Goal: Complete application form

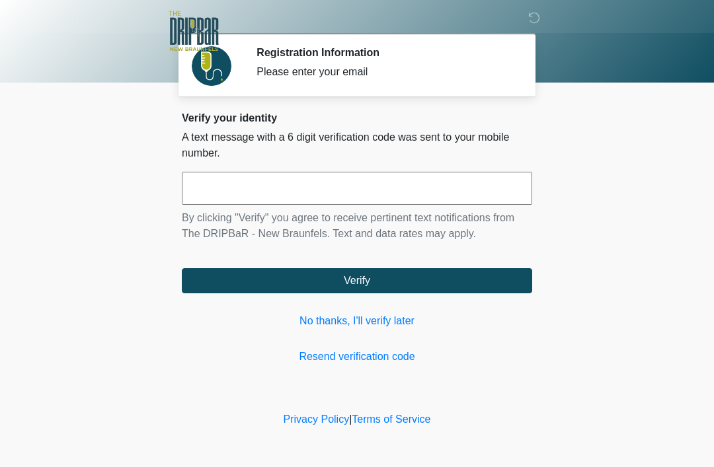
click at [315, 195] on input "text" at bounding box center [357, 188] width 350 height 33
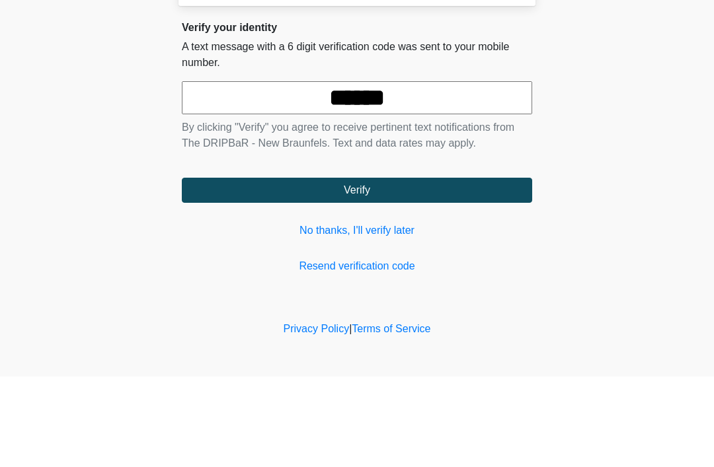
type input "******"
click at [381, 268] on button "Verify" at bounding box center [357, 280] width 350 height 25
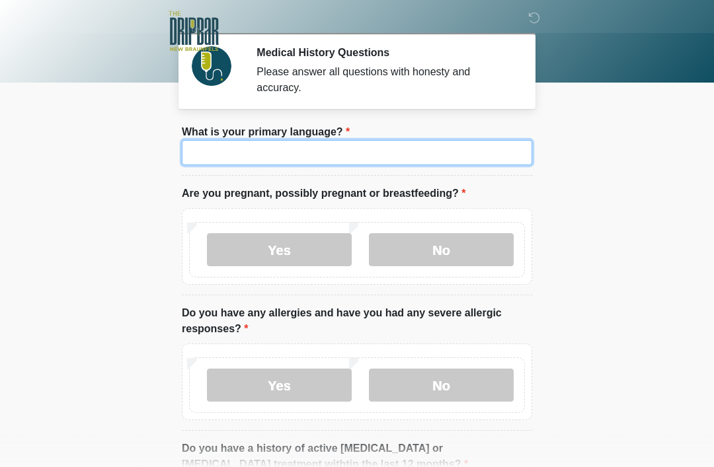
click at [283, 152] on input "What is your primary language?" at bounding box center [357, 152] width 350 height 25
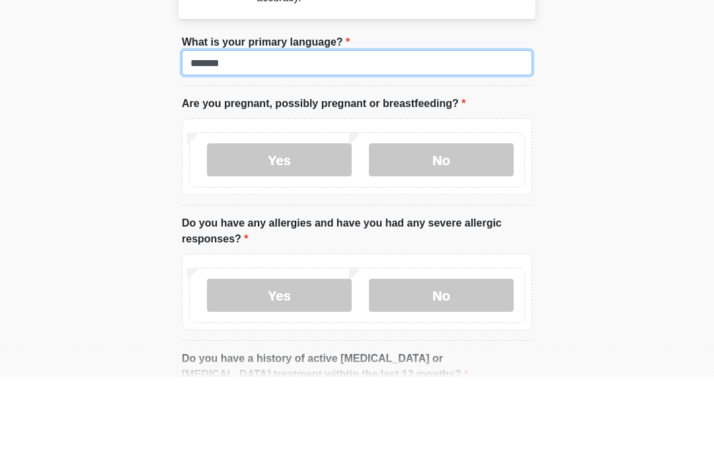
type input "*******"
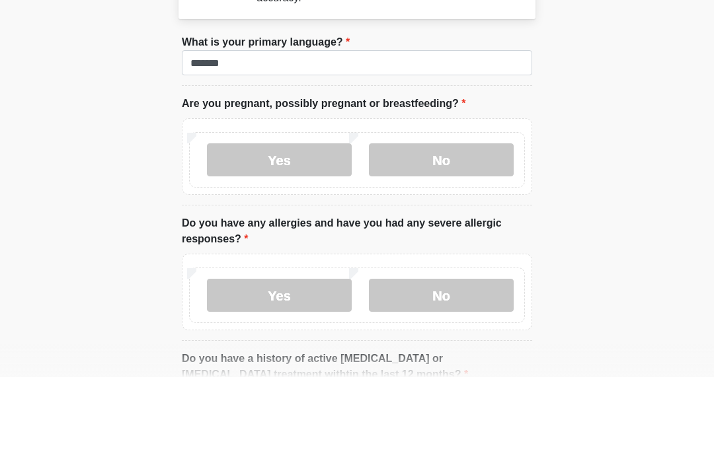
click at [465, 233] on label "No" at bounding box center [441, 249] width 145 height 33
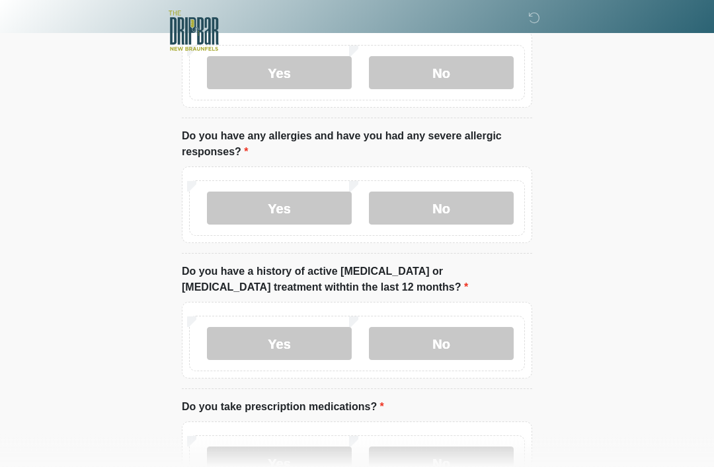
scroll to position [175, 0]
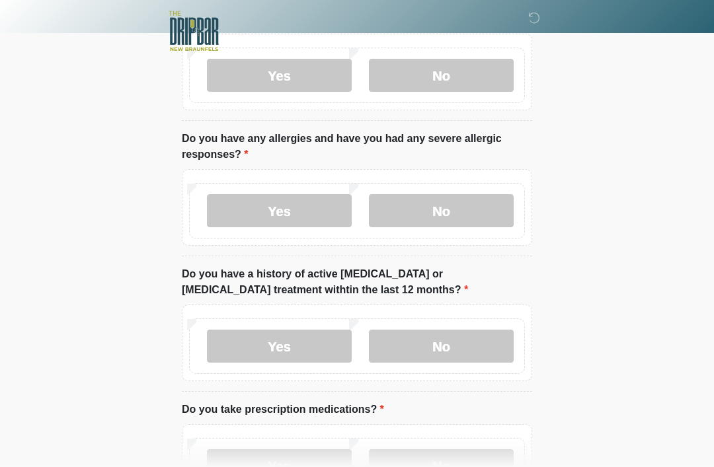
click at [440, 221] on label "No" at bounding box center [441, 210] width 145 height 33
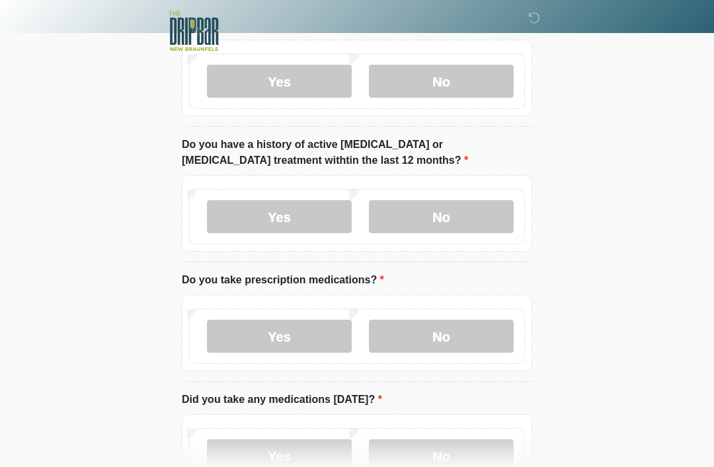
click at [458, 214] on label "No" at bounding box center [441, 216] width 145 height 33
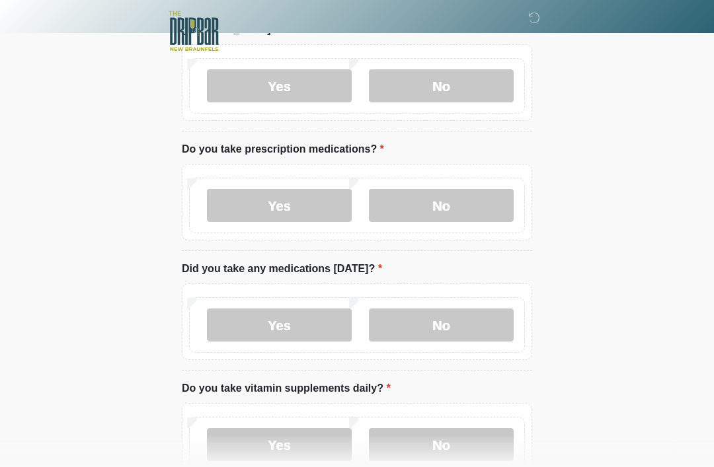
click at [478, 198] on label "No" at bounding box center [441, 205] width 145 height 33
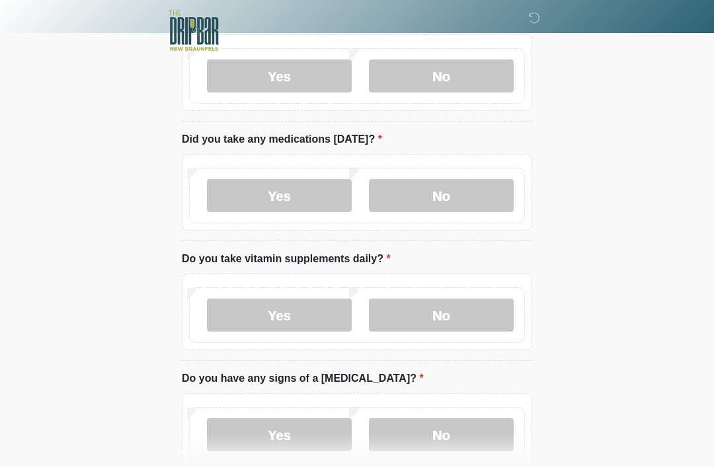
scroll to position [565, 0]
click at [472, 200] on label "No" at bounding box center [441, 195] width 145 height 33
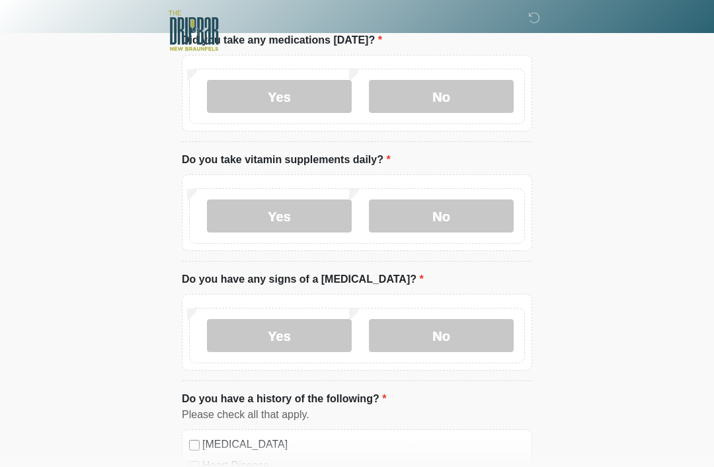
click at [270, 220] on label "Yes" at bounding box center [279, 216] width 145 height 33
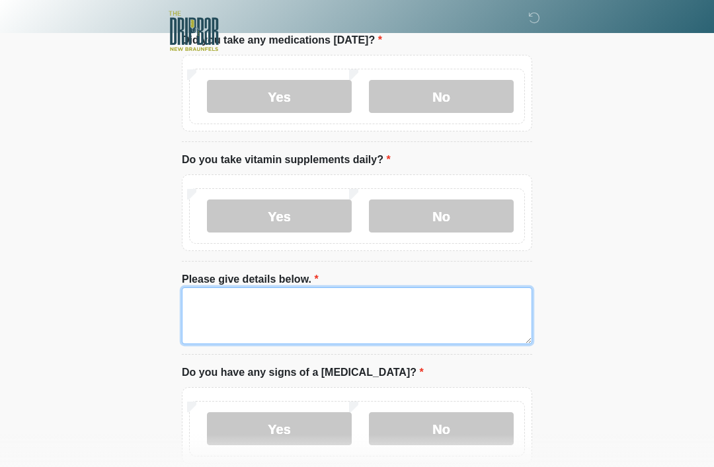
click at [302, 331] on textarea "Please give details below." at bounding box center [357, 316] width 350 height 57
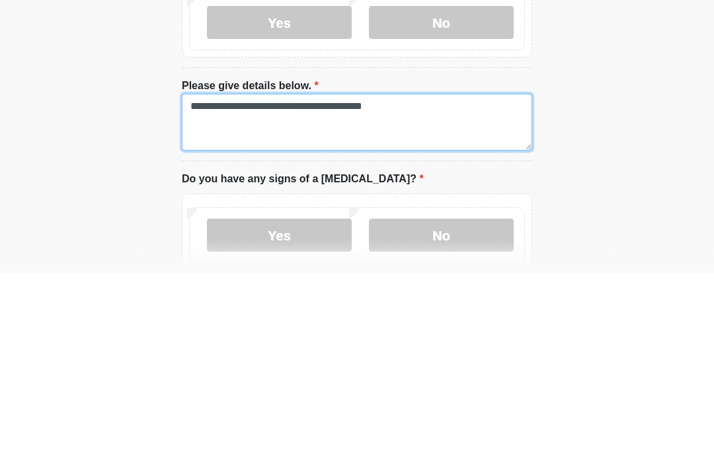
click at [460, 288] on textarea "**********" at bounding box center [357, 316] width 350 height 57
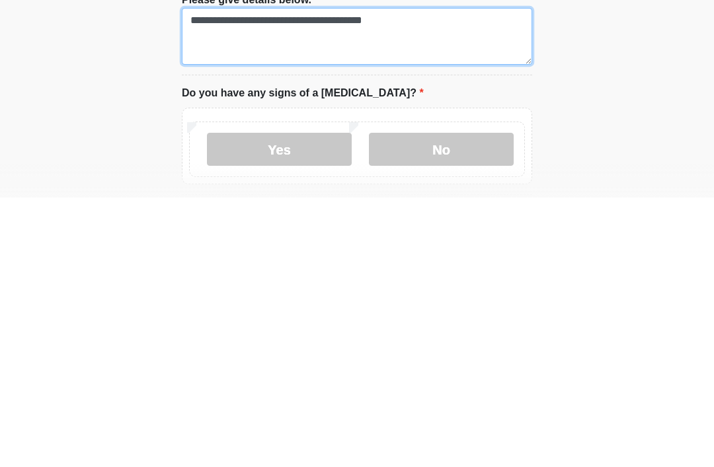
scroll to position [674, 0]
type textarea "**********"
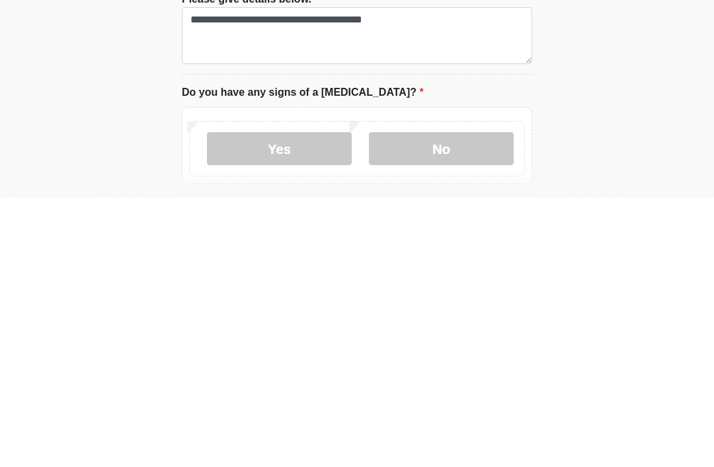
click at [475, 402] on label "No" at bounding box center [441, 418] width 145 height 33
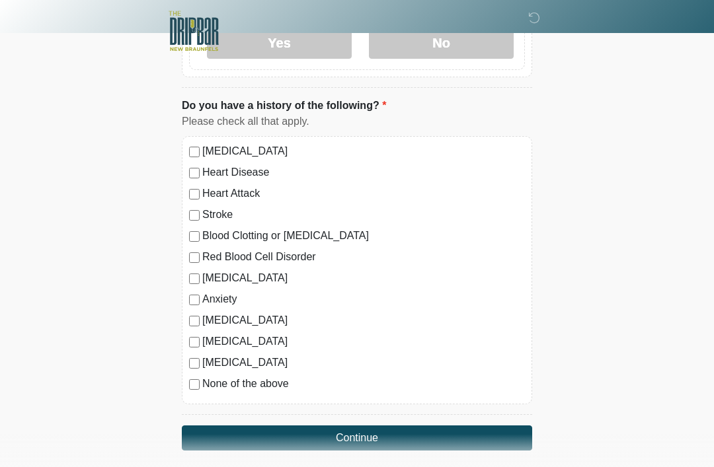
scroll to position [1052, 0]
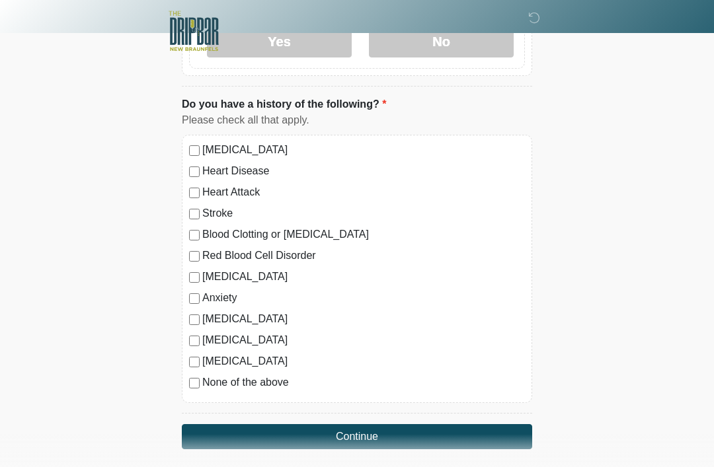
click at [412, 434] on button "Continue" at bounding box center [357, 437] width 350 height 25
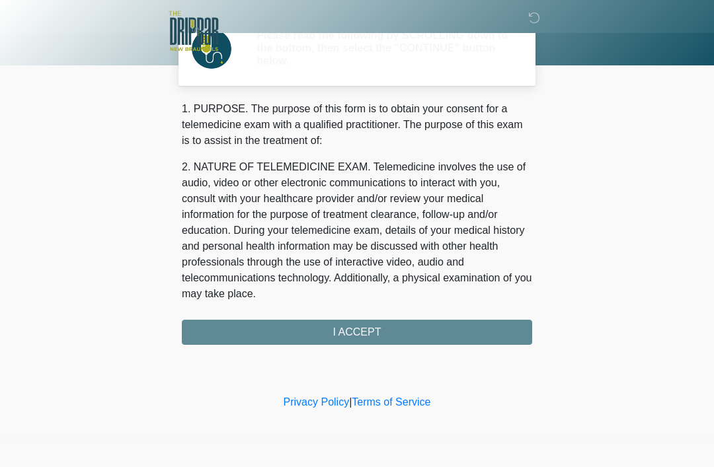
scroll to position [0, 0]
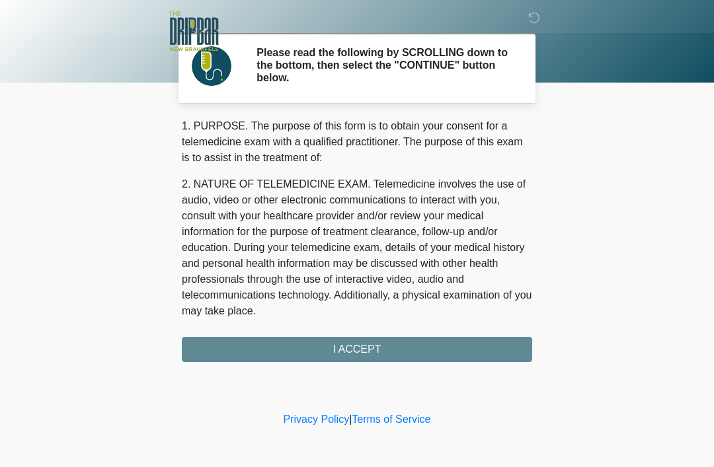
click at [415, 350] on div "1. PURPOSE. The purpose of this form is to obtain your consent for a telemedici…" at bounding box center [357, 240] width 350 height 244
click at [372, 350] on div "1. PURPOSE. The purpose of this form is to obtain your consent for a telemedici…" at bounding box center [357, 240] width 350 height 244
click at [352, 344] on div "1. PURPOSE. The purpose of this form is to obtain your consent for a telemedici…" at bounding box center [357, 240] width 350 height 244
click at [359, 344] on div "1. PURPOSE. The purpose of this form is to obtain your consent for a telemedici…" at bounding box center [357, 240] width 350 height 244
click at [350, 350] on div "1. PURPOSE. The purpose of this form is to obtain your consent for a telemedici…" at bounding box center [357, 240] width 350 height 244
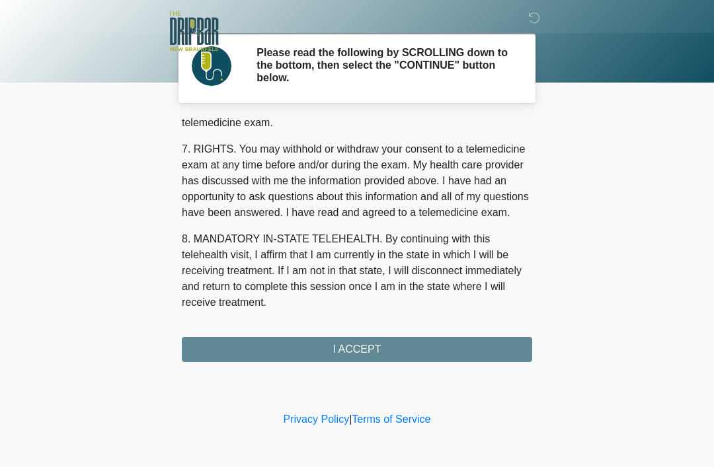
scroll to position [580, 0]
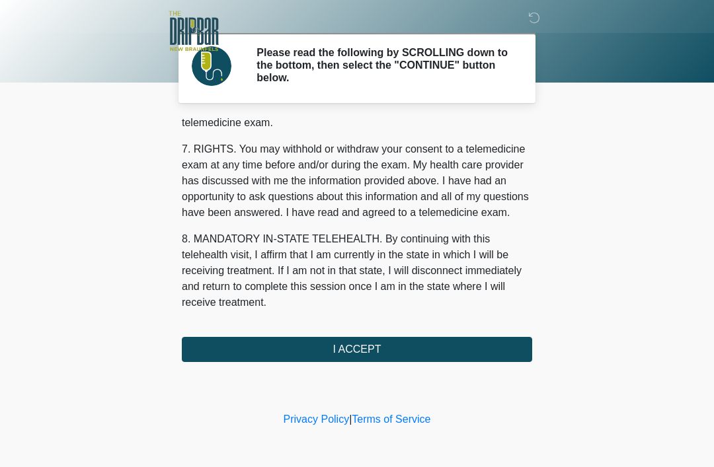
click at [393, 348] on button "I ACCEPT" at bounding box center [357, 349] width 350 height 25
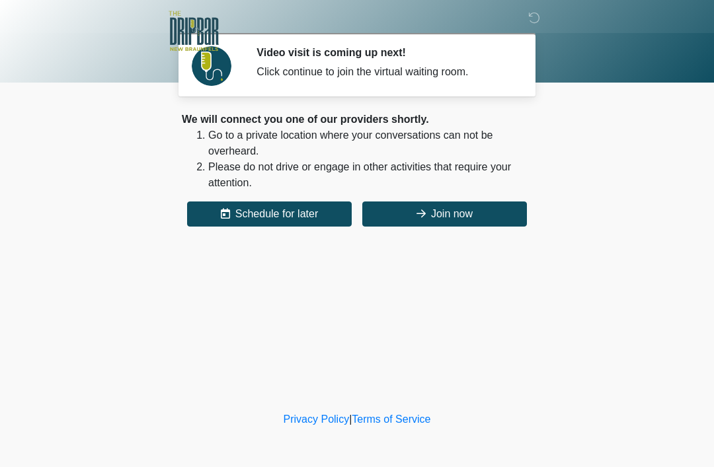
click at [443, 218] on button "Join now" at bounding box center [444, 214] width 165 height 25
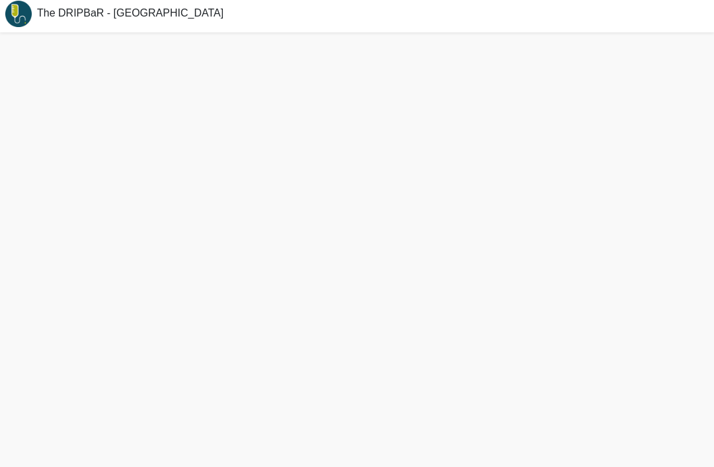
scroll to position [46, 0]
